Goal: Find specific page/section: Find specific page/section

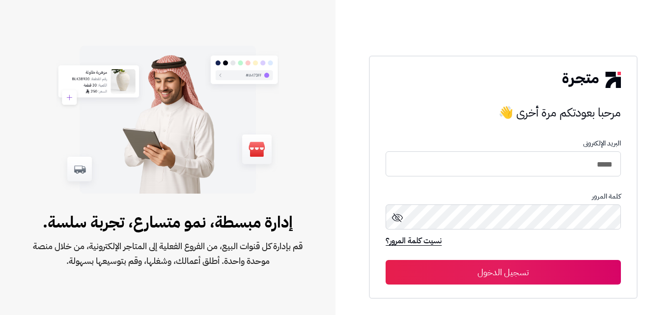
click at [466, 272] on button "تسجيل الدخول" at bounding box center [502, 272] width 235 height 25
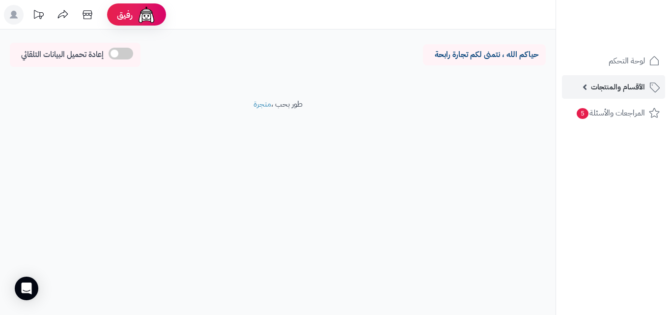
click at [606, 98] on link "الأقسام والمنتجات" at bounding box center [613, 87] width 103 height 24
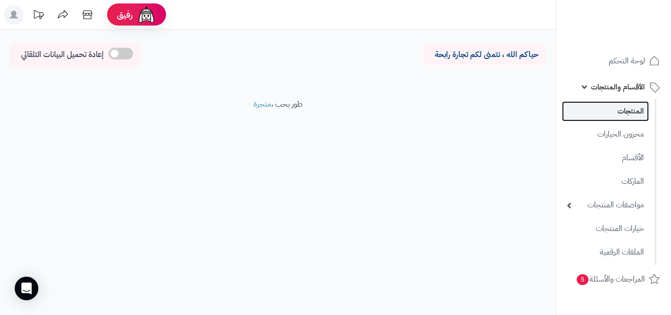
click at [609, 110] on link "المنتجات" at bounding box center [605, 111] width 87 height 20
